Goal: Information Seeking & Learning: Learn about a topic

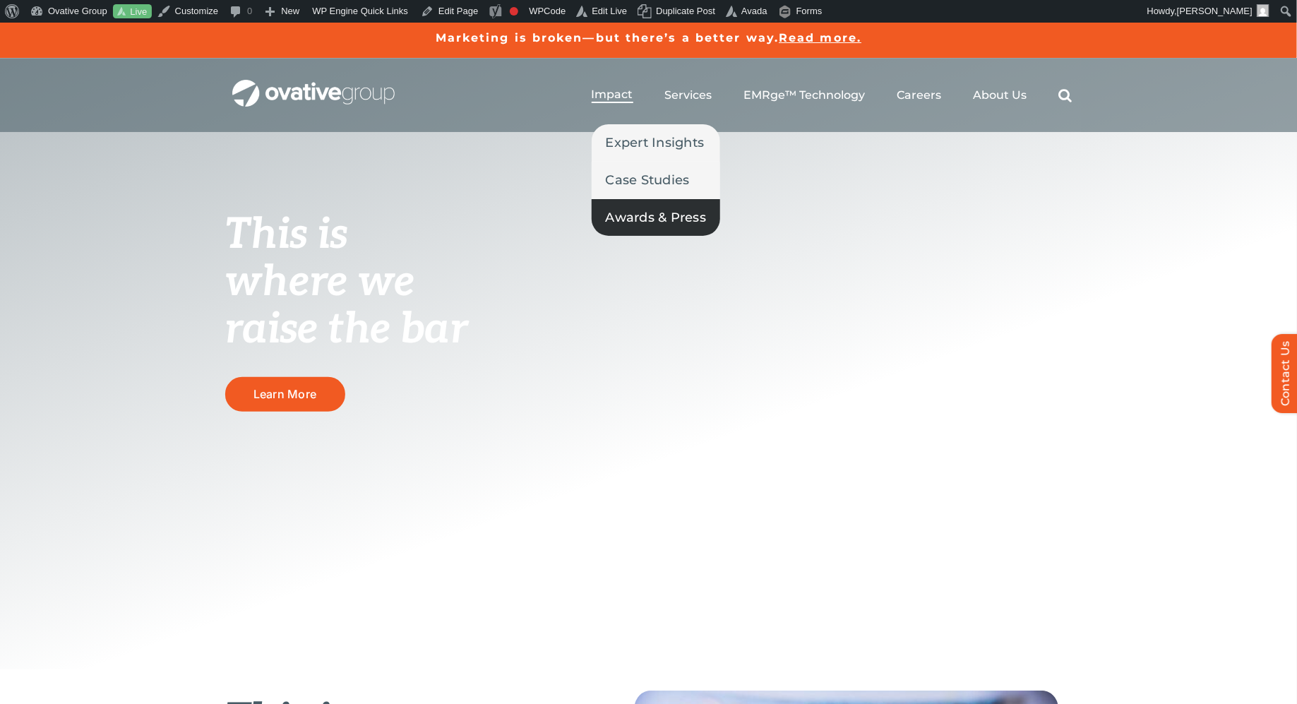
click at [631, 222] on span "Awards & Press" at bounding box center [656, 218] width 101 height 20
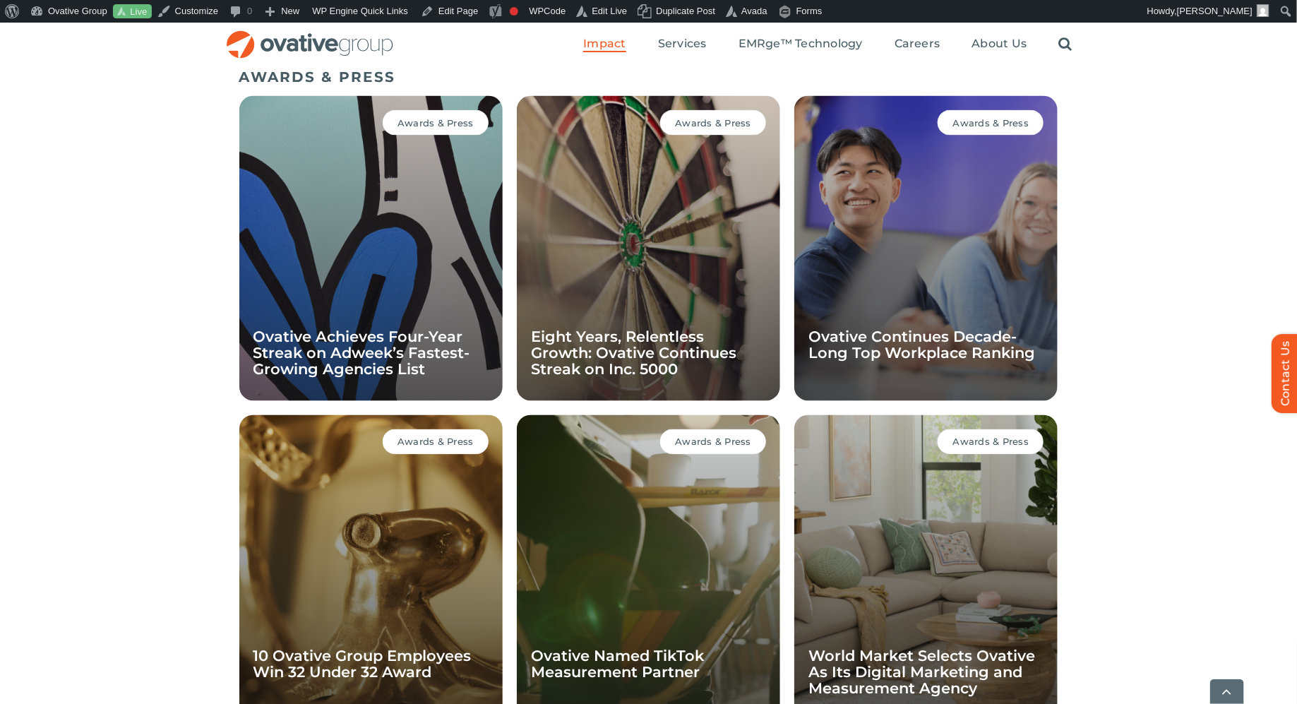
scroll to position [973, 0]
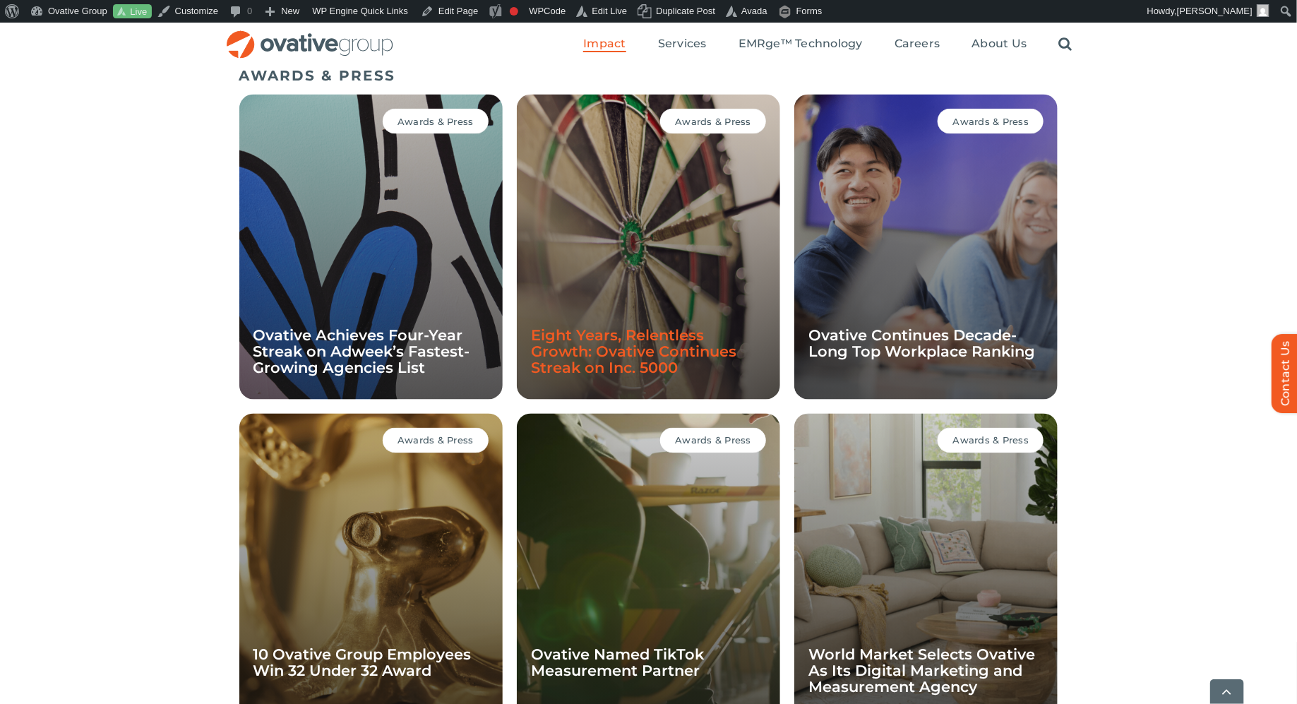
click at [634, 350] on link "Eight Years, Relentless Growth: Ovative Continues Streak on Inc. 5000" at bounding box center [633, 352] width 205 height 50
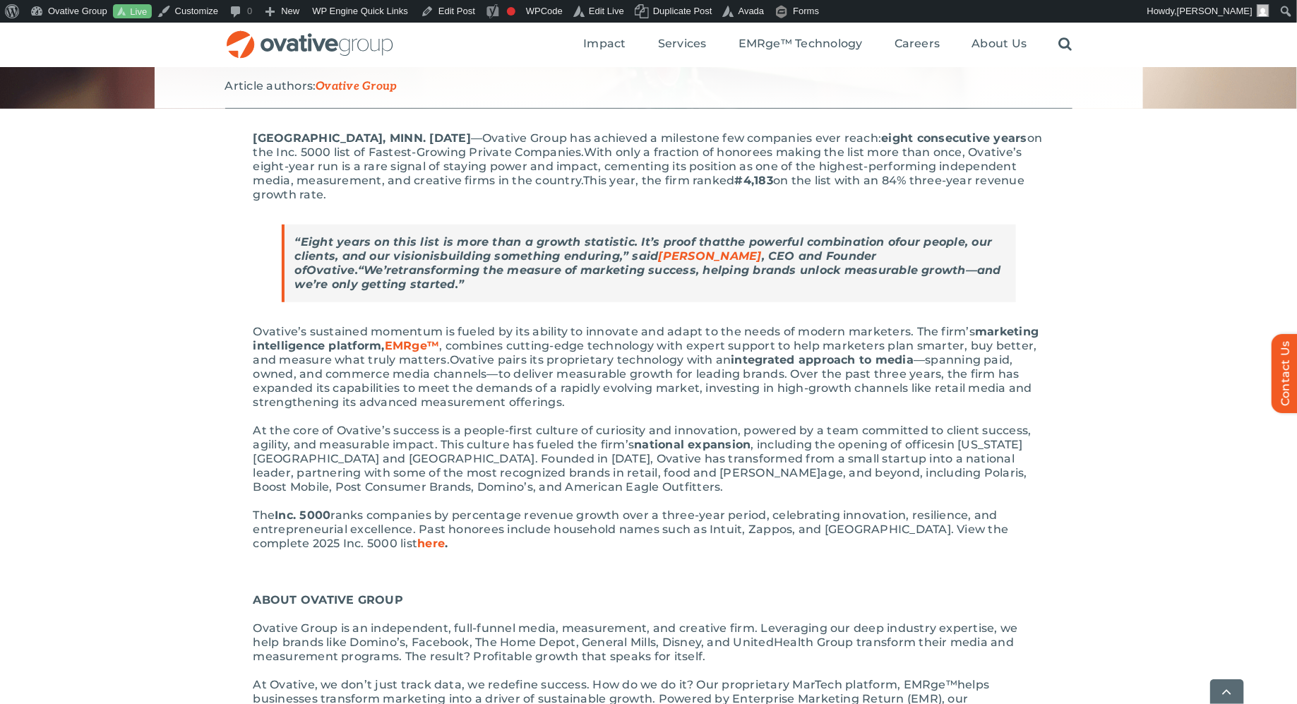
scroll to position [277, 0]
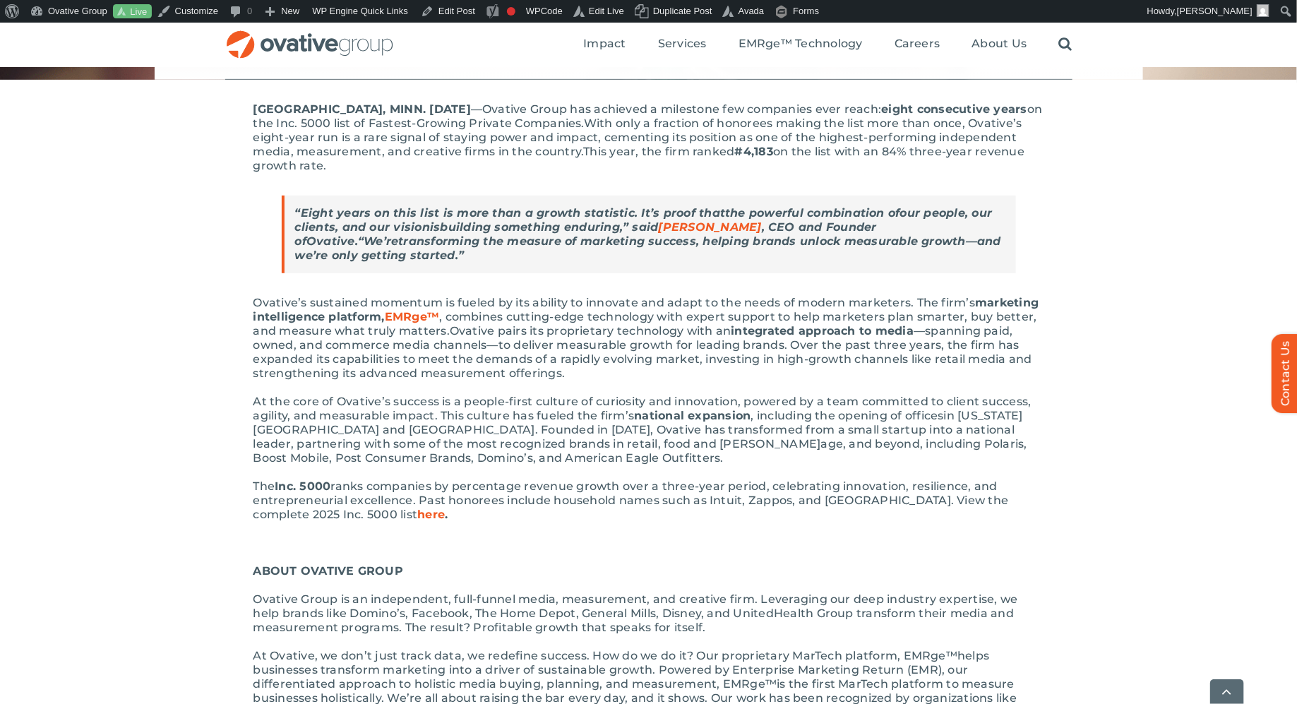
click at [758, 427] on span "in New York City and Chicago. Founded in 2009, Ovative has transformed from a s…" at bounding box center [639, 430] width 770 height 42
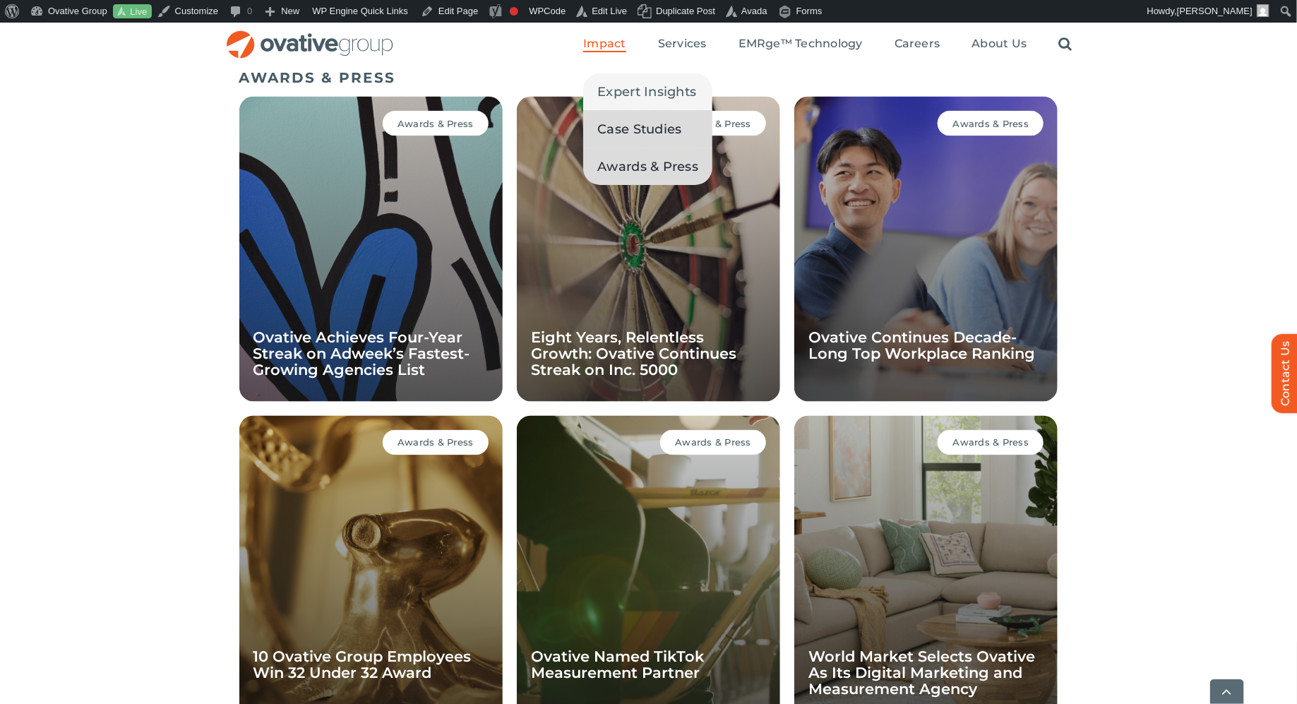
click at [630, 126] on span "Case Studies" at bounding box center [639, 129] width 84 height 20
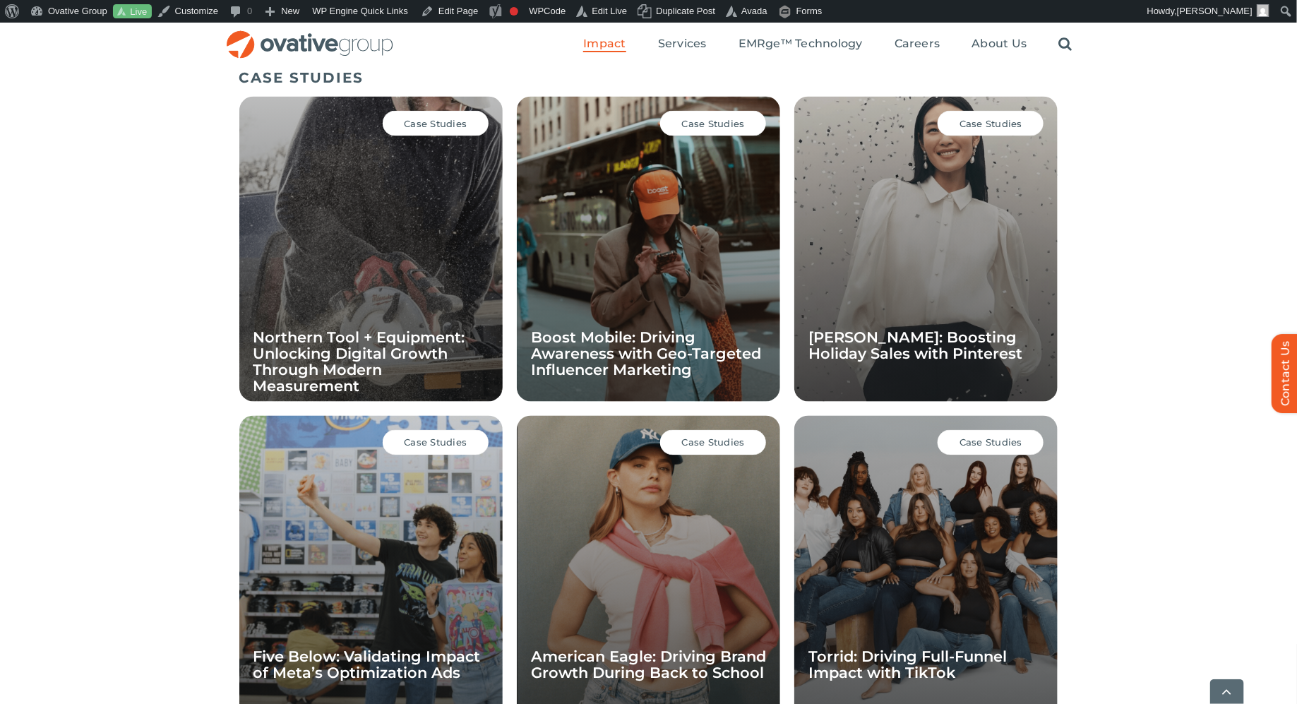
scroll to position [973, 0]
